Goal: Task Accomplishment & Management: Use online tool/utility

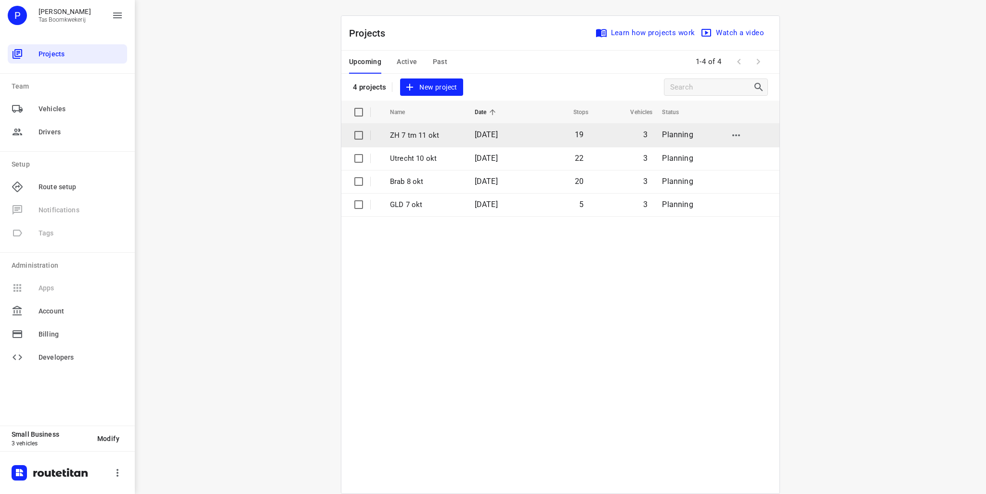
click at [418, 133] on p "ZH 7 tm 11 okt" at bounding box center [425, 135] width 70 height 11
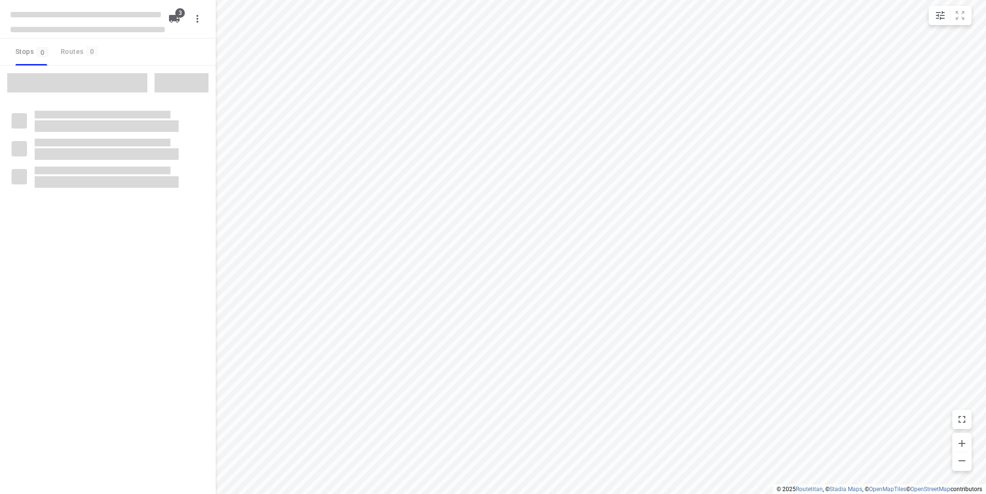
type input "distance"
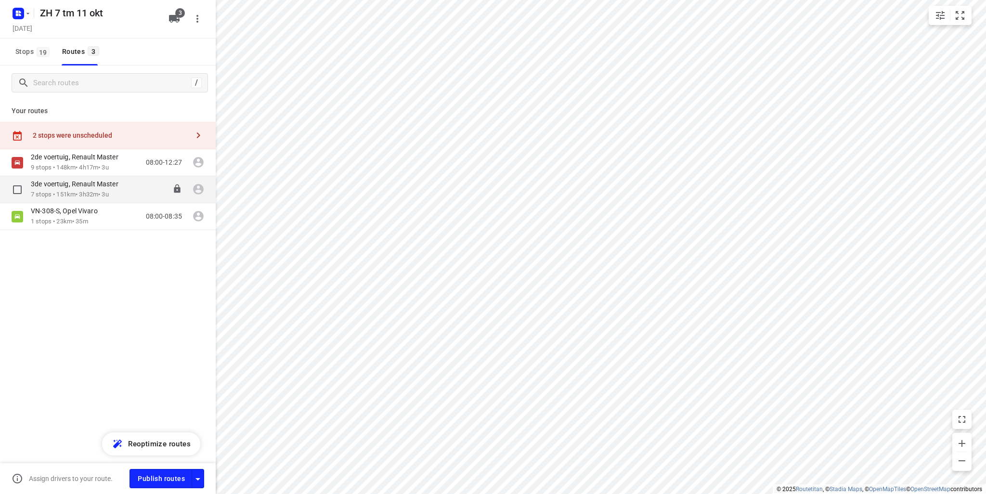
click at [73, 187] on p "3de voertuig, Renault Master" at bounding box center [77, 184] width 93 height 9
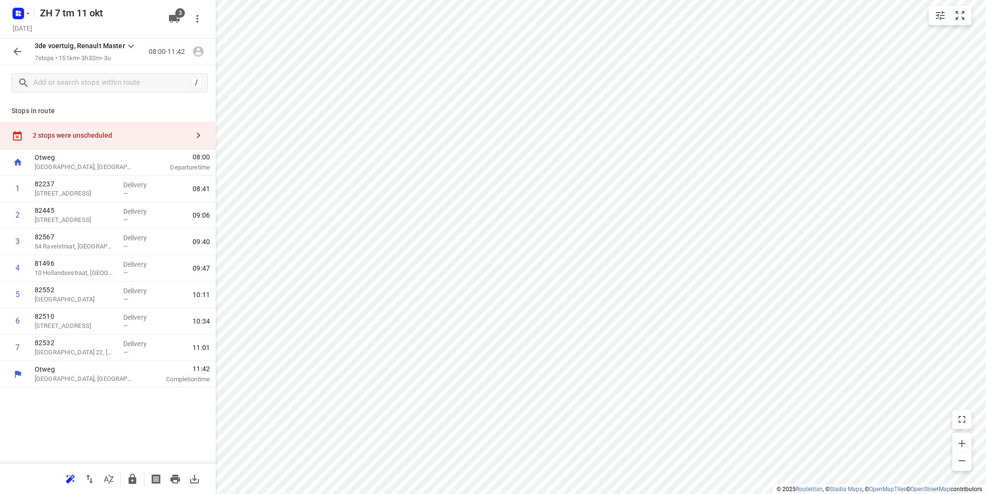
click at [19, 52] on icon "button" at bounding box center [18, 52] width 12 height 12
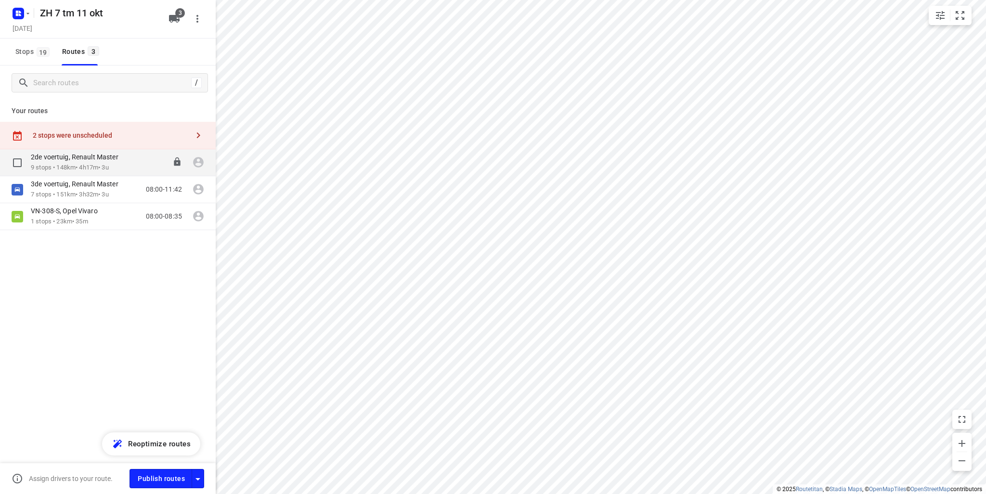
click at [58, 157] on p "2de voertuig, Renault Master" at bounding box center [77, 157] width 93 height 9
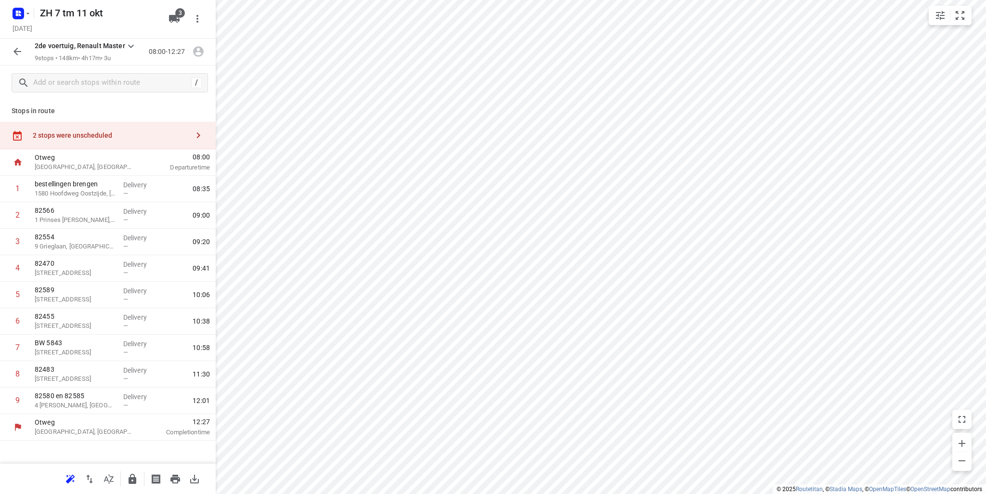
click at [19, 52] on icon "button" at bounding box center [18, 52] width 12 height 12
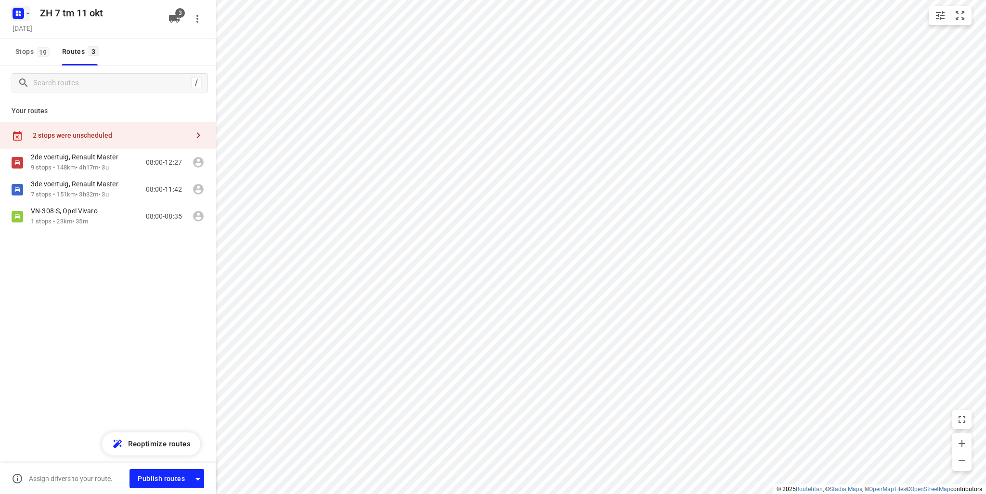
click at [28, 14] on icon "button" at bounding box center [28, 14] width 8 height 8
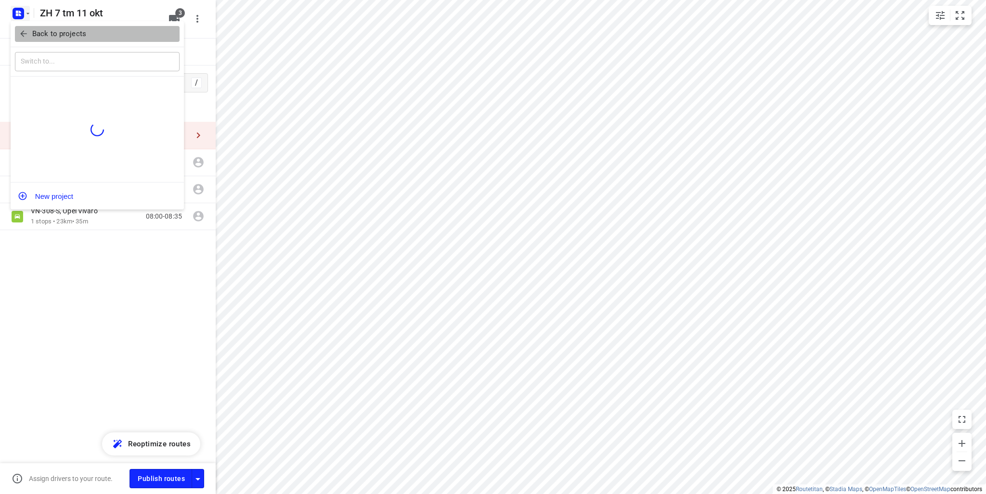
click at [26, 34] on icon "button" at bounding box center [23, 34] width 6 height 6
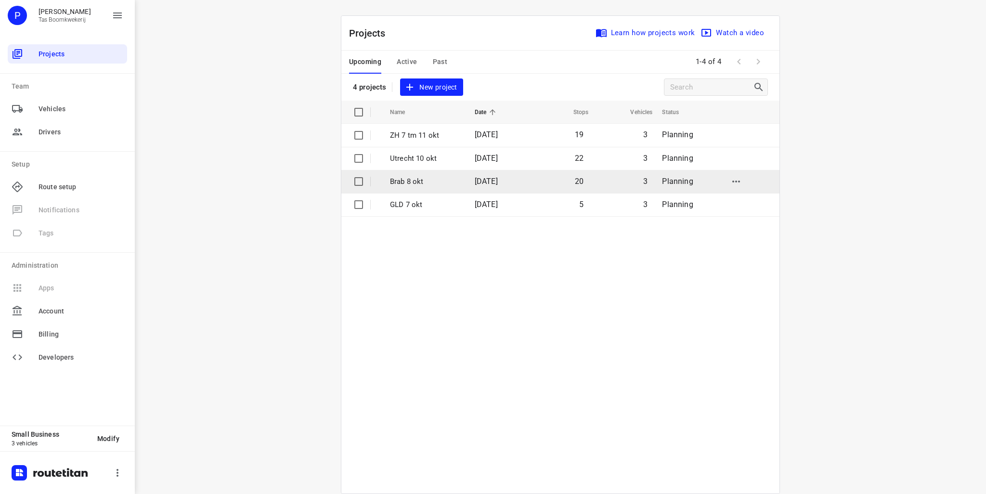
click at [409, 188] on td "Brab 8 okt" at bounding box center [423, 181] width 87 height 23
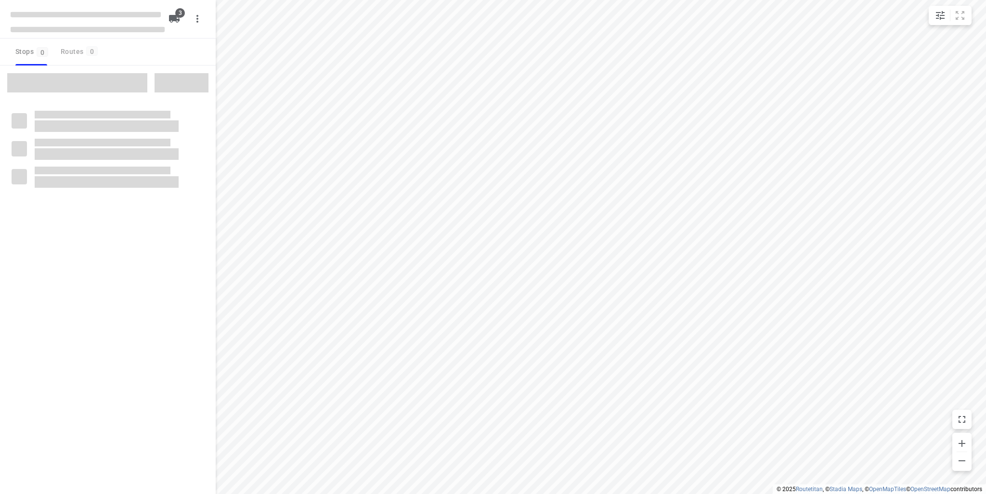
type input "distance"
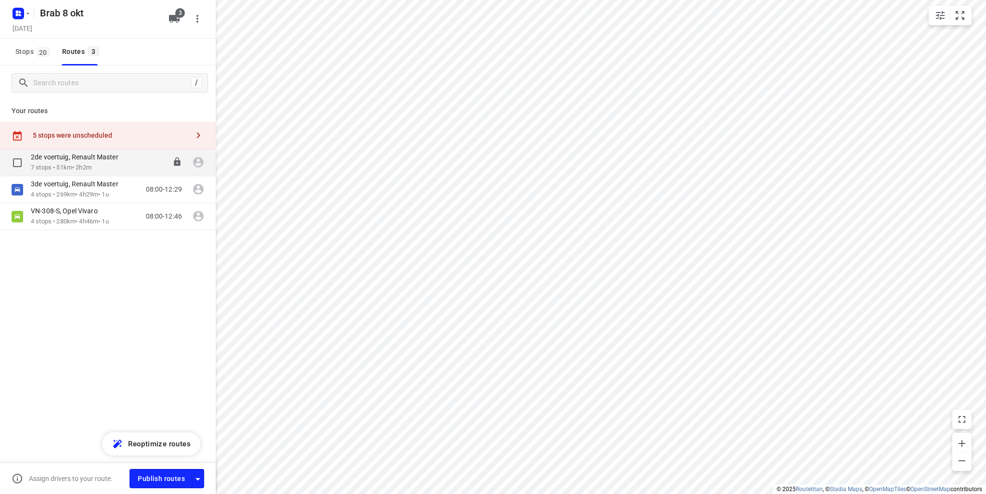
click at [89, 170] on p "7 stops • 51km • 2h2m" at bounding box center [79, 167] width 97 height 9
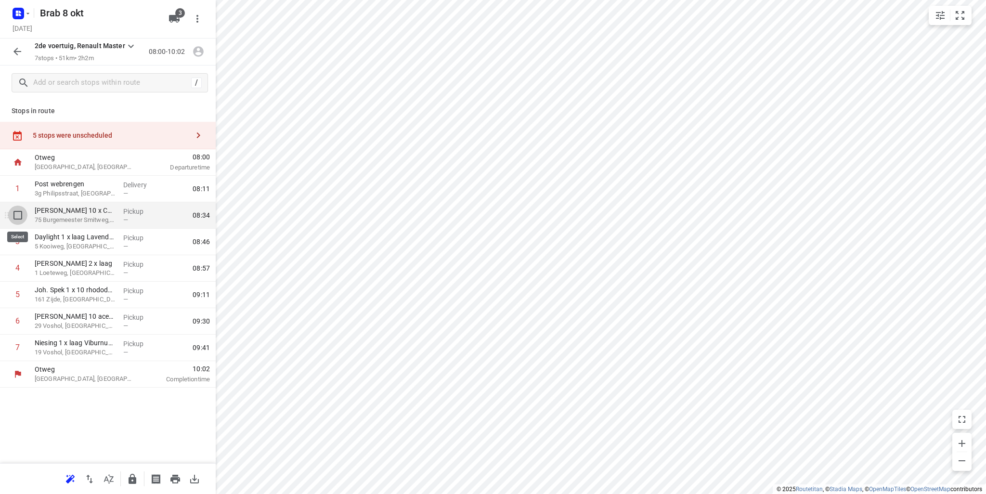
click at [17, 217] on input "checkbox" at bounding box center [17, 215] width 19 height 19
checkbox input "true"
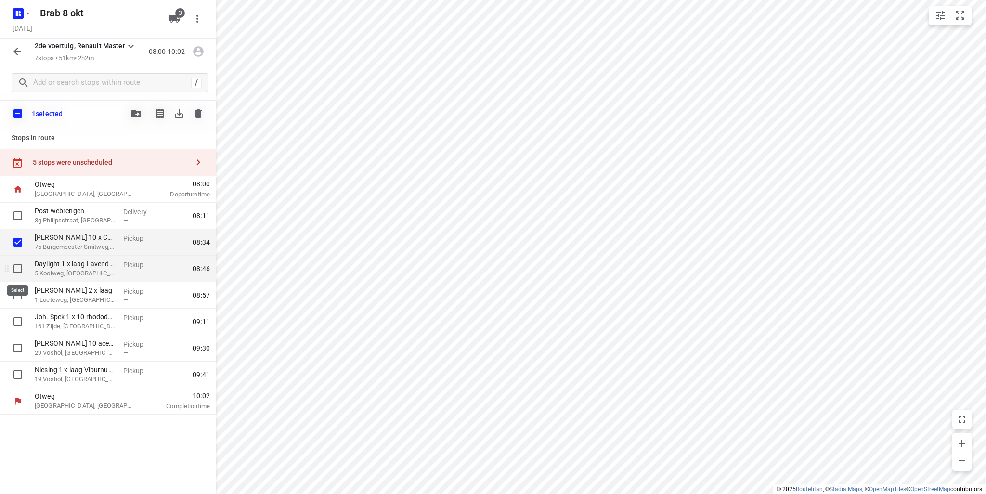
click at [19, 265] on input "checkbox" at bounding box center [17, 268] width 19 height 19
checkbox input "true"
click at [15, 297] on input "checkbox" at bounding box center [17, 295] width 19 height 19
checkbox input "true"
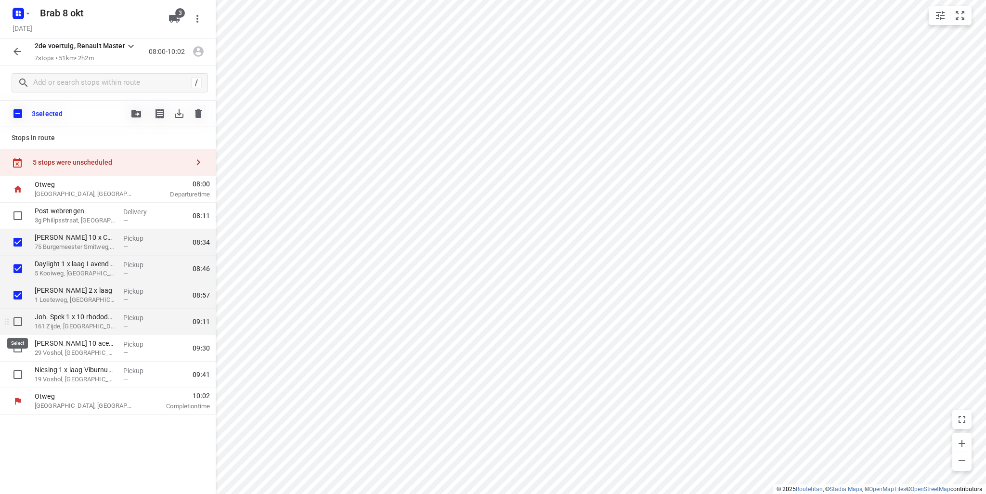
click at [16, 322] on input "checkbox" at bounding box center [17, 321] width 19 height 19
checkbox input "true"
click at [21, 346] on input "checkbox" at bounding box center [17, 347] width 19 height 19
checkbox input "true"
click at [198, 114] on icon "button" at bounding box center [198, 113] width 7 height 9
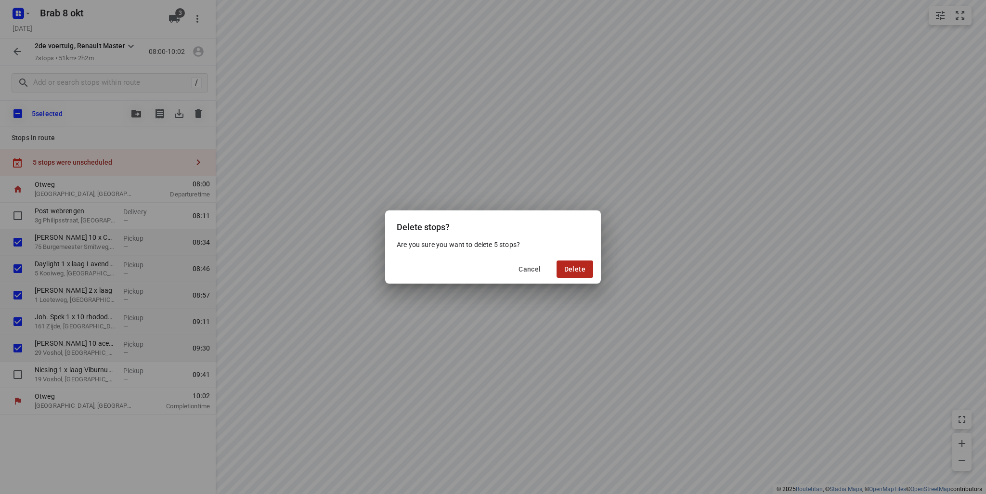
click at [574, 274] on button "Delete" at bounding box center [575, 268] width 37 height 17
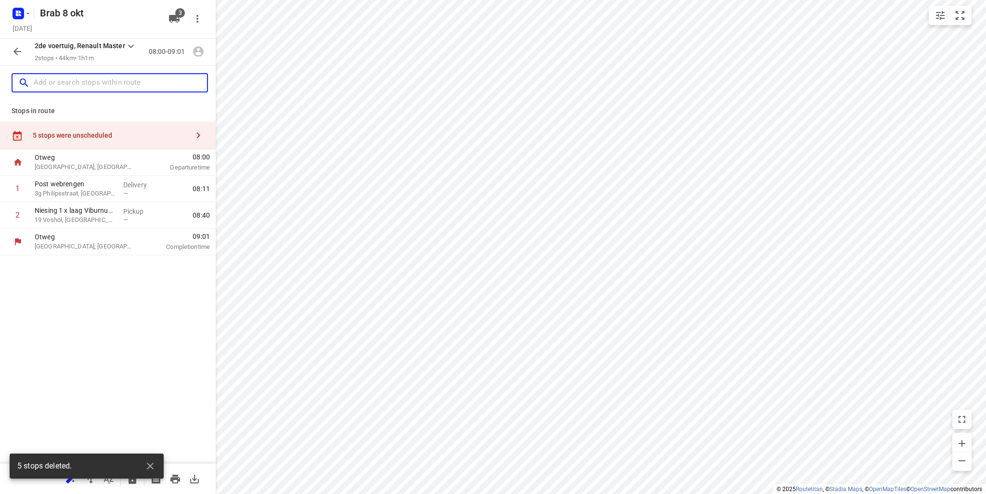
click at [88, 83] on input "text" at bounding box center [120, 83] width 173 height 15
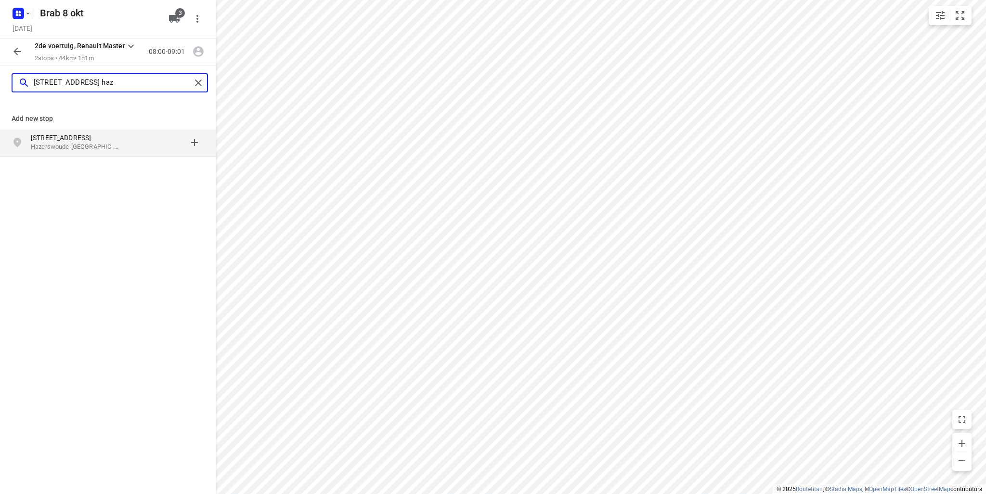
type input "[STREET_ADDRESS] haz"
click at [105, 143] on p "Hazerswoude-[GEOGRAPHIC_DATA], [GEOGRAPHIC_DATA]" at bounding box center [75, 147] width 89 height 9
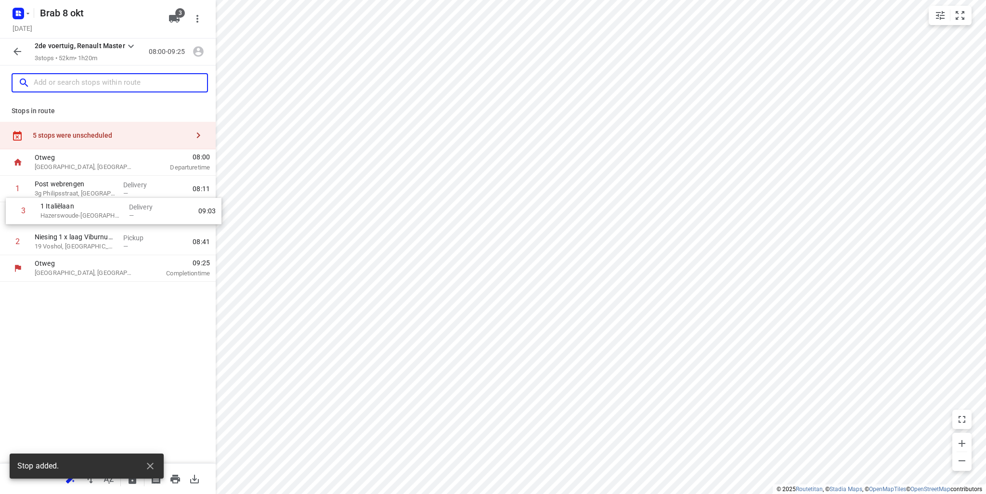
drag, startPoint x: 71, startPoint y: 245, endPoint x: 79, endPoint y: 207, distance: 38.8
click at [79, 207] on div "1 Post webrengen 3g Philipsstraat, [GEOGRAPHIC_DATA] Delivery — 08:11 2 Niesing…" at bounding box center [108, 215] width 216 height 79
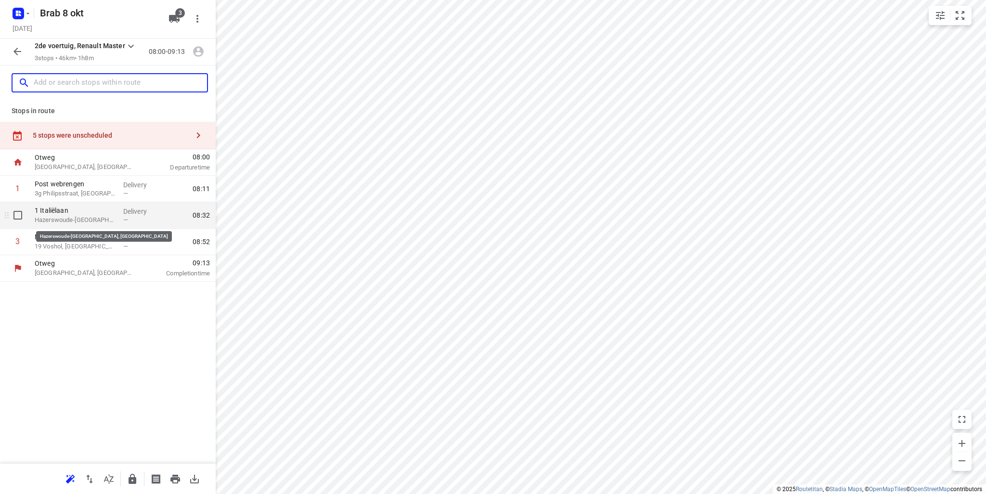
click at [73, 221] on p "Hazerswoude-[GEOGRAPHIC_DATA], [GEOGRAPHIC_DATA]" at bounding box center [75, 220] width 81 height 10
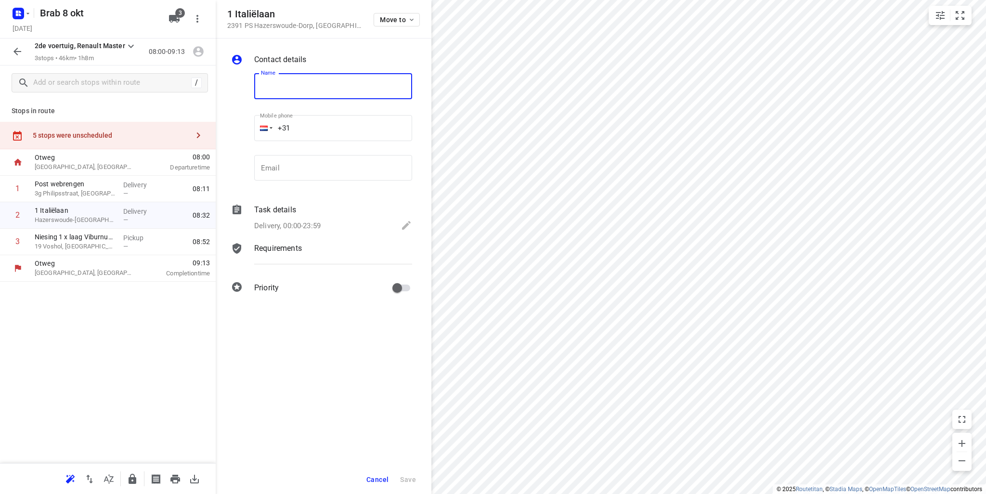
click at [298, 85] on input "text" at bounding box center [333, 86] width 158 height 26
type input "Plantmarket 21 kist"
click at [410, 476] on span "Save" at bounding box center [408, 480] width 16 height 8
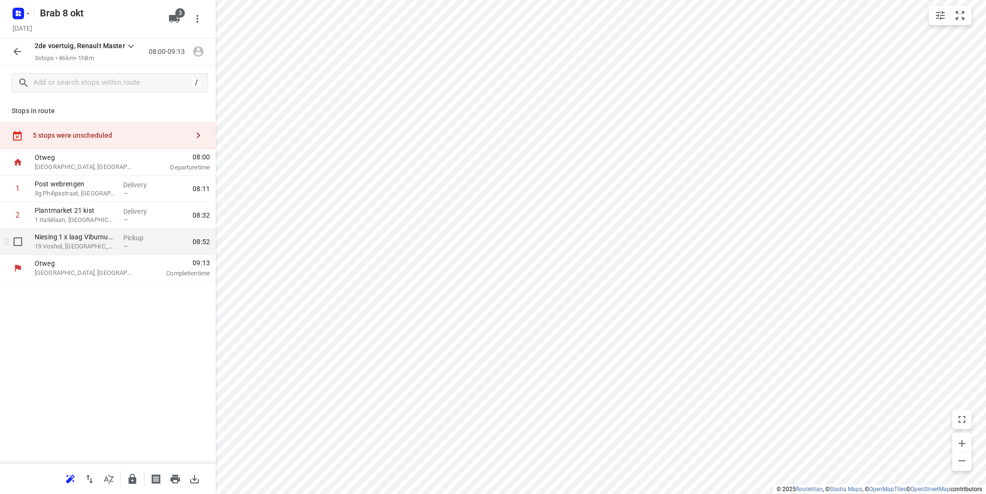
click at [110, 248] on p "19 Voshol, [GEOGRAPHIC_DATA]" at bounding box center [75, 247] width 81 height 10
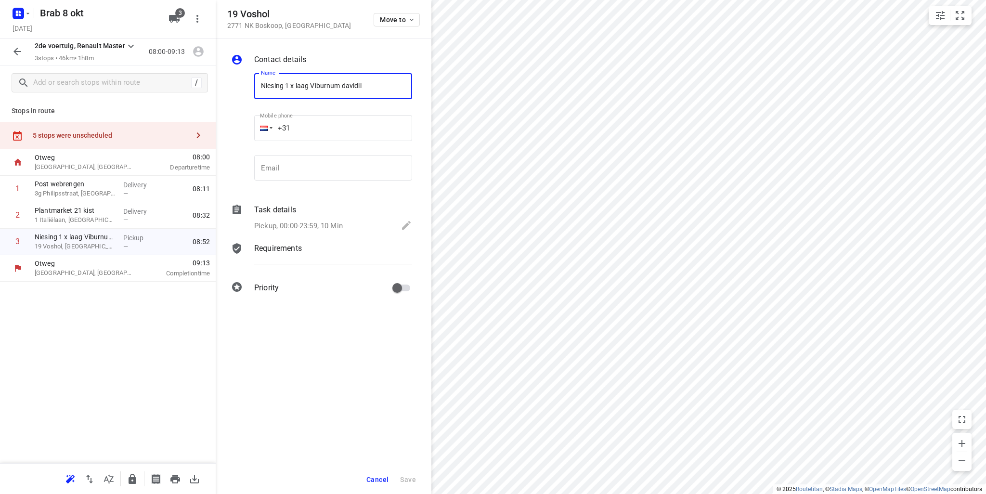
drag, startPoint x: 377, startPoint y: 85, endPoint x: 286, endPoint y: 83, distance: 90.5
click at [286, 83] on input "Niesing 1 x laag Viburnum davidii" at bounding box center [333, 86] width 158 height 26
type input "Niesing 45x Viburnum Tinus C5"
click at [399, 478] on button "Save" at bounding box center [408, 479] width 24 height 17
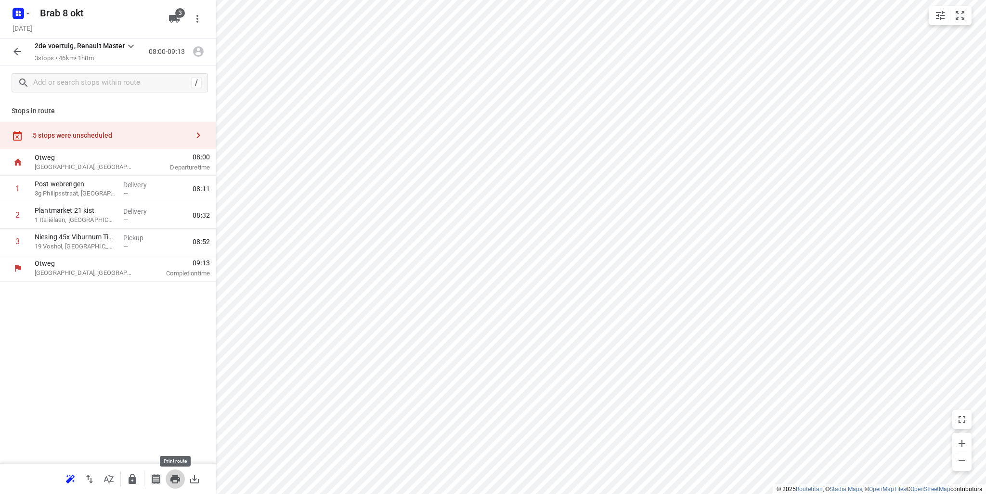
click at [171, 483] on icon "button" at bounding box center [175, 479] width 12 height 12
